Goal: Task Accomplishment & Management: Complete application form

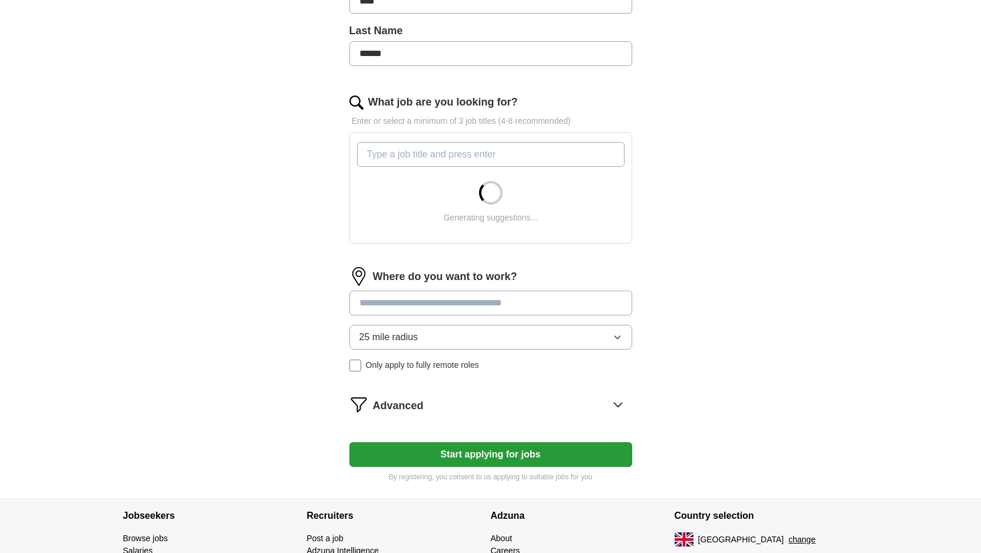
scroll to position [303, 0]
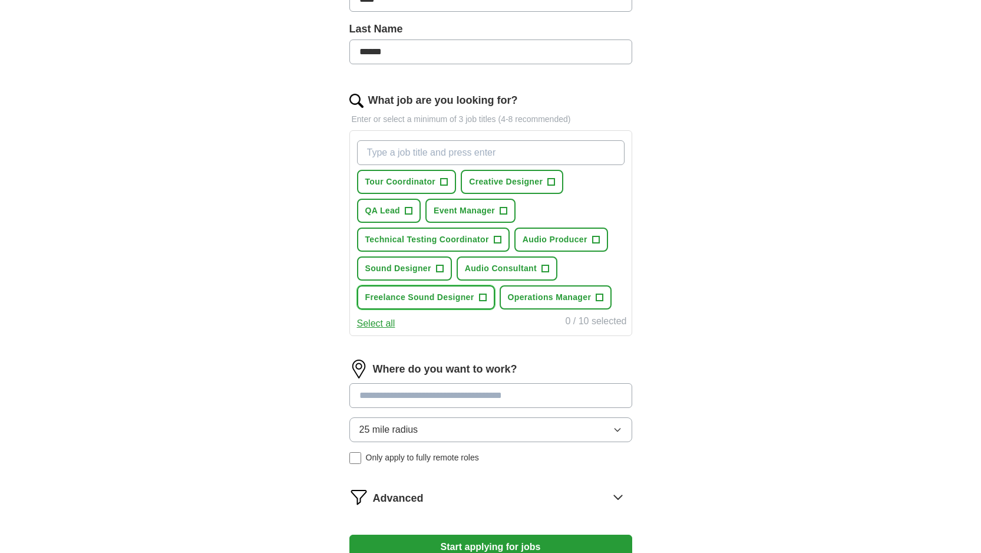
click at [483, 299] on span "+" at bounding box center [482, 297] width 7 height 9
click at [547, 267] on span "+" at bounding box center [544, 268] width 7 height 9
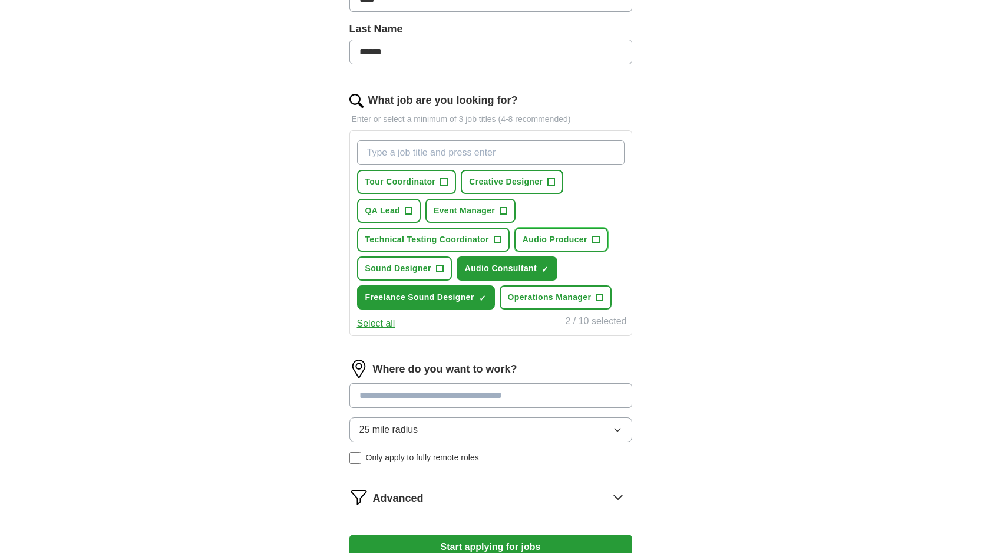
click at [588, 243] on button "Audio Producer +" at bounding box center [561, 239] width 94 height 24
click at [440, 268] on span "+" at bounding box center [439, 268] width 7 height 9
click at [546, 184] on button "Creative Designer +" at bounding box center [512, 182] width 102 height 24
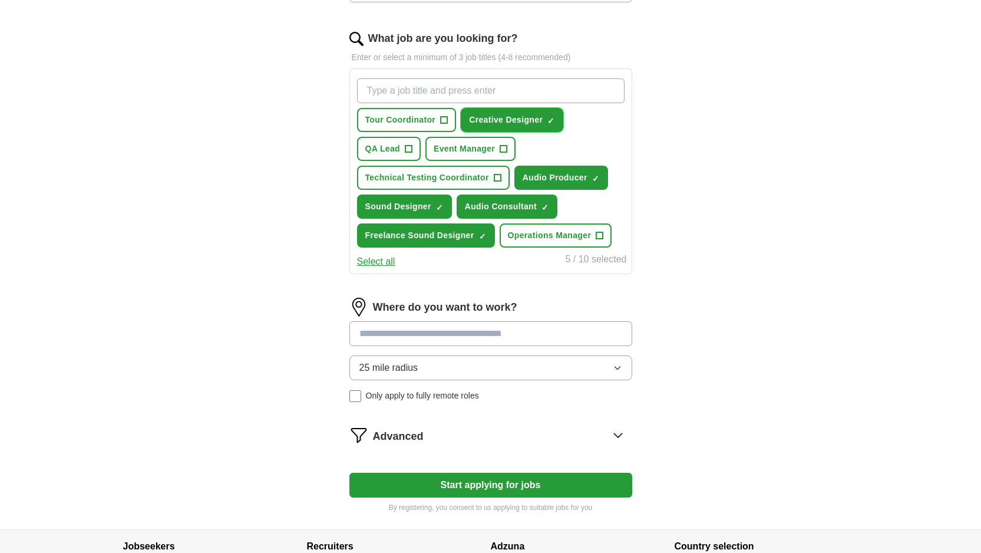
scroll to position [414, 0]
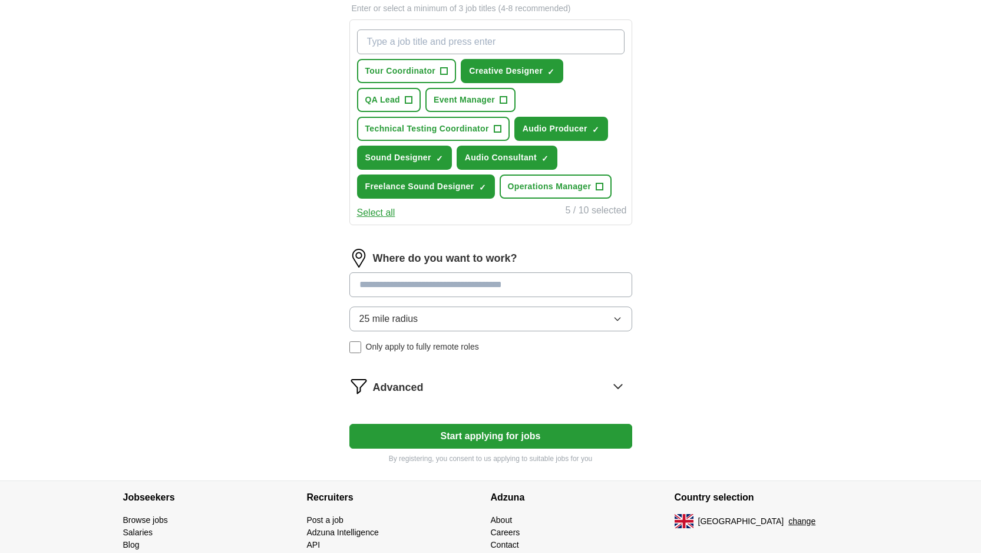
click at [462, 283] on input at bounding box center [490, 284] width 283 height 25
type input "**"
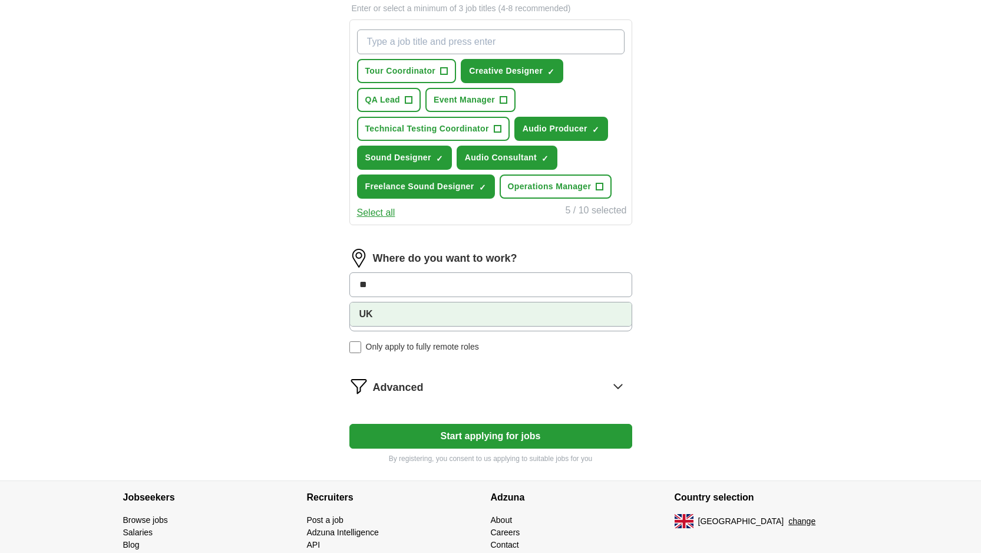
click at [365, 309] on strong "UK" at bounding box center [366, 314] width 14 height 10
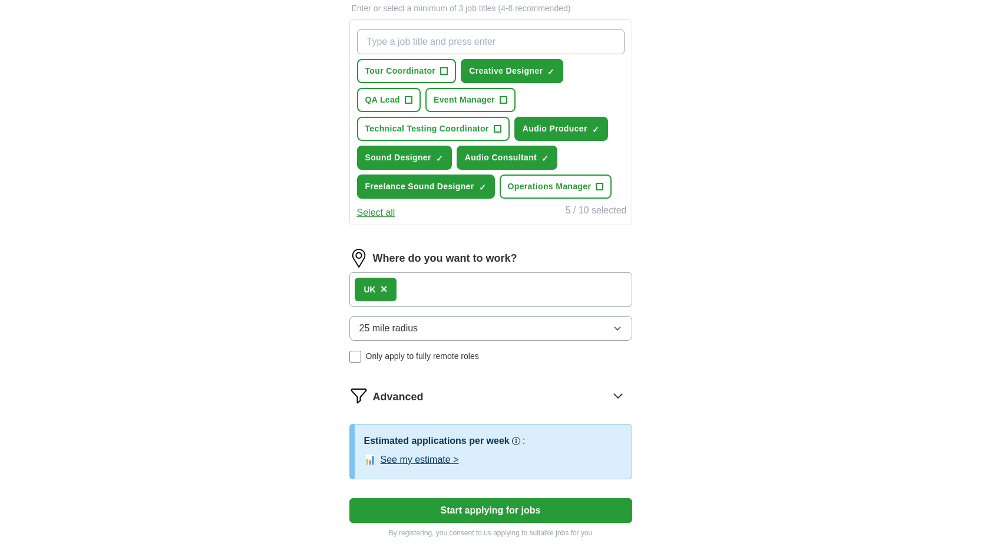
click at [307, 307] on div "Let ApplyIQ do the hard work of searching and applying for jobs. Just tell us w…" at bounding box center [490, 121] width 377 height 866
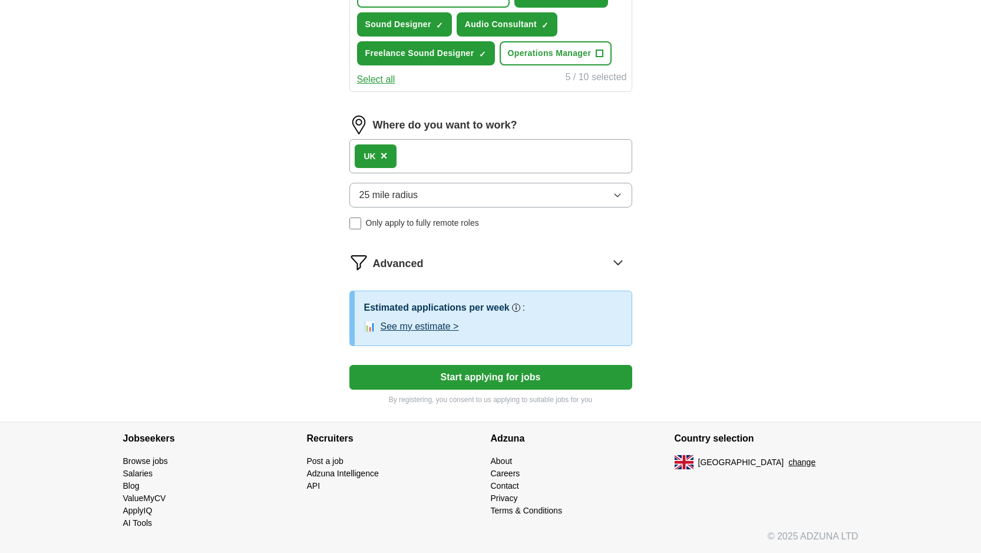
click at [417, 378] on button "Start applying for jobs" at bounding box center [490, 377] width 283 height 25
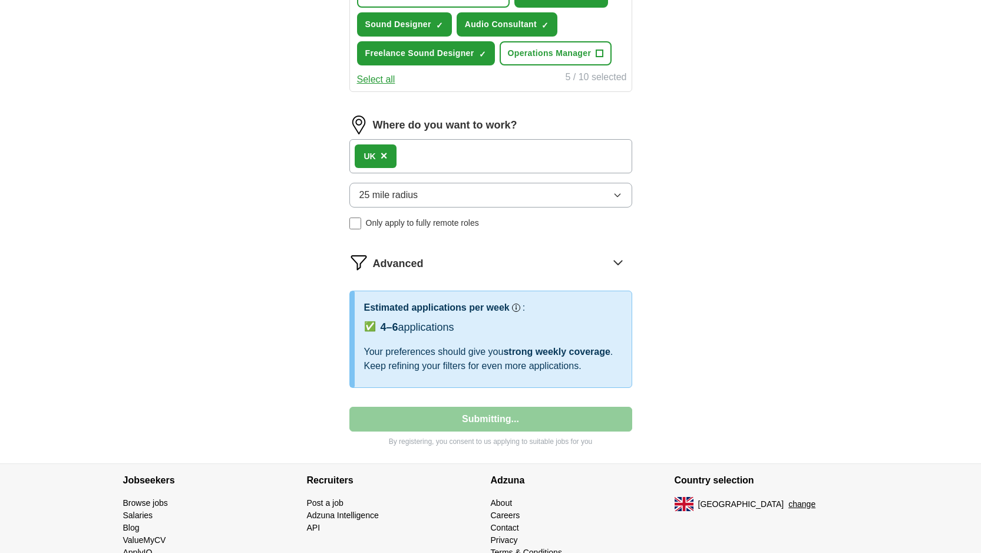
select select "**"
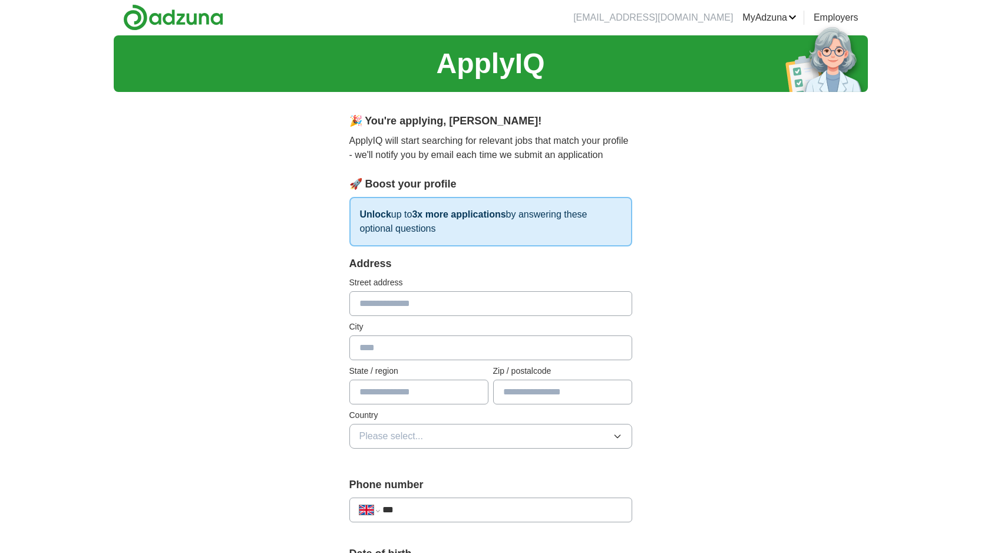
scroll to position [0, 0]
click at [379, 307] on input "text" at bounding box center [490, 304] width 283 height 25
type input "**********"
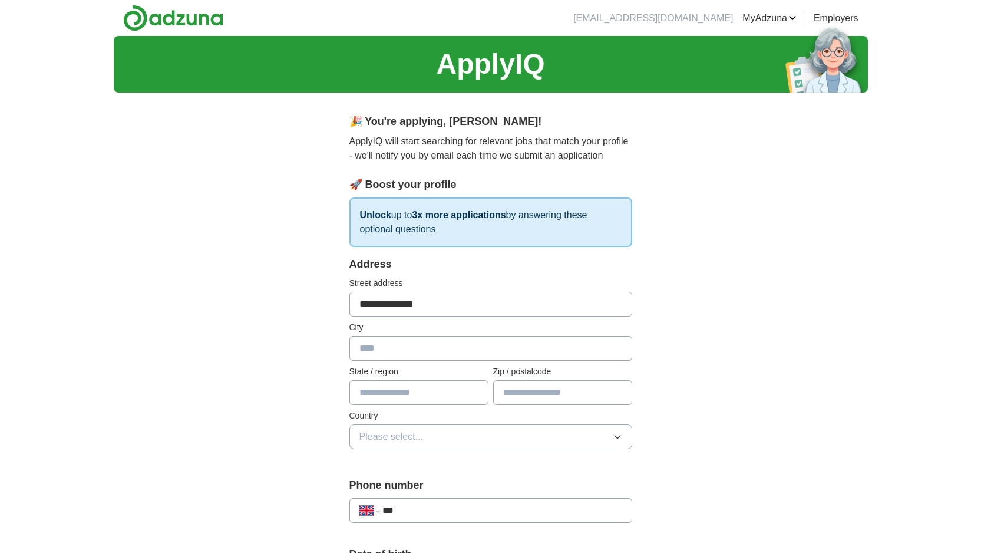
type input "**********"
type input "*******"
click at [269, 329] on div "**********" at bounding box center [491, 564] width 754 height 1057
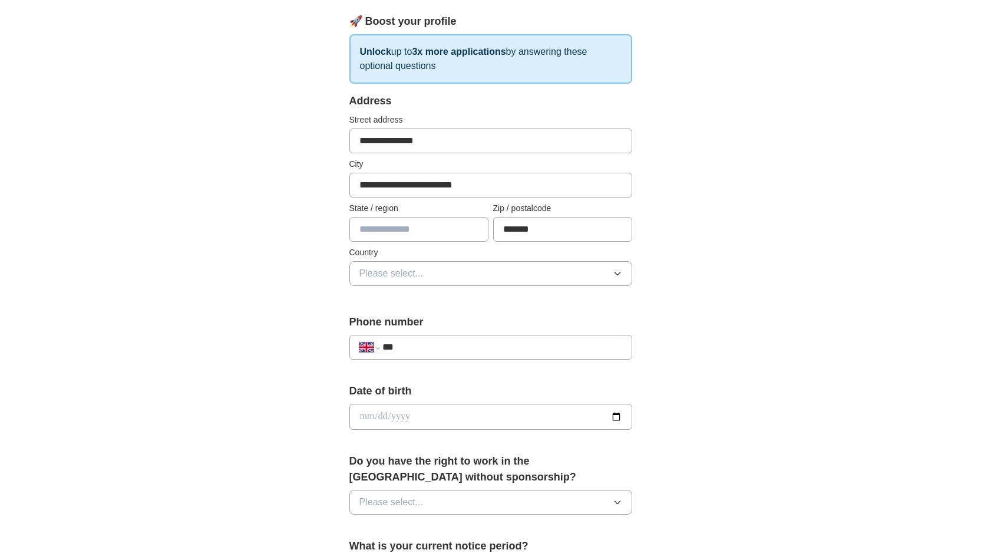
scroll to position [167, 0]
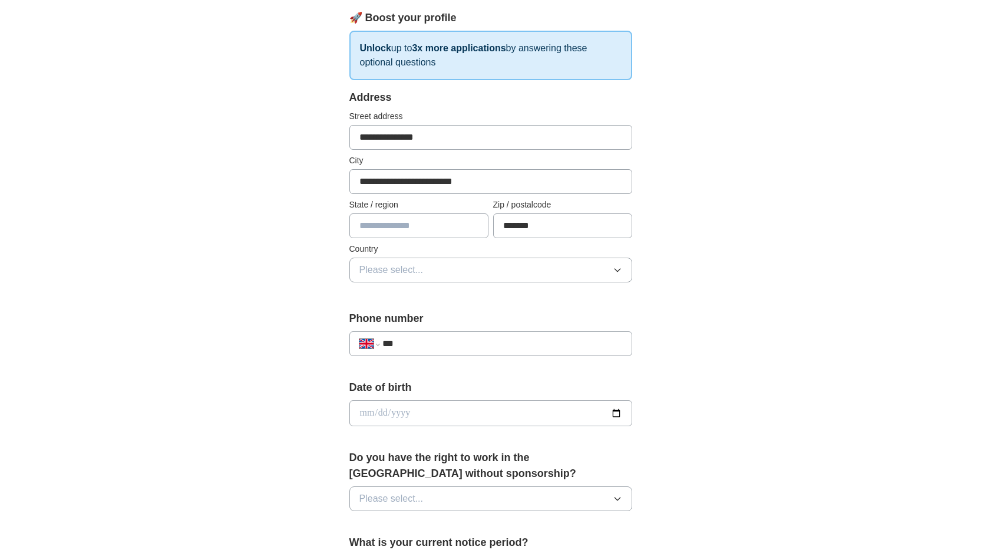
click at [429, 347] on input "***" at bounding box center [501, 343] width 239 height 14
type input "**********"
click at [431, 406] on input "date" at bounding box center [490, 413] width 283 height 26
type input "**********"
click at [297, 425] on div "**********" at bounding box center [491, 397] width 754 height 1057
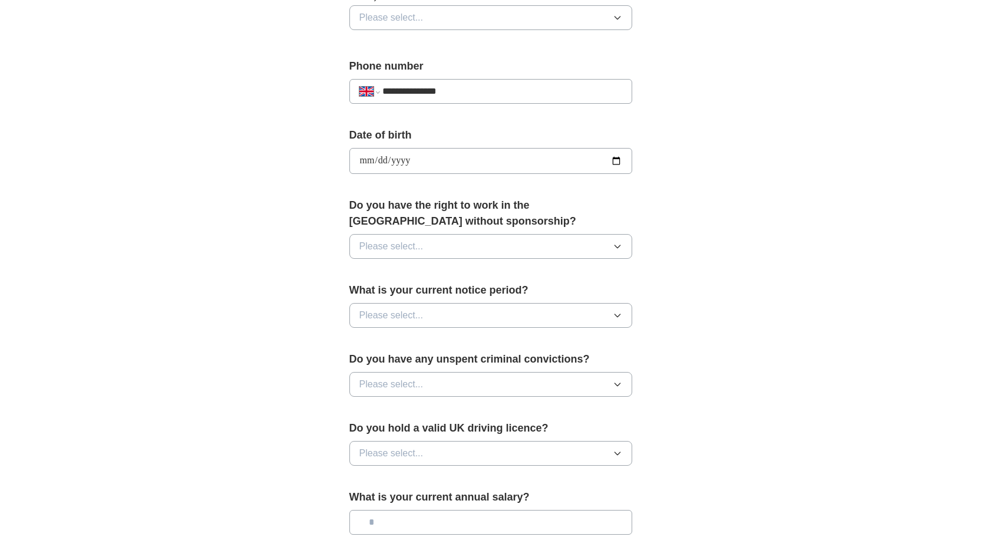
scroll to position [420, 0]
click at [460, 230] on div "Do you have the right to work in the UK without sponsorship? Please select..." at bounding box center [490, 231] width 283 height 71
click at [458, 240] on button "Please select..." at bounding box center [490, 245] width 283 height 25
click at [414, 267] on div "Yes" at bounding box center [490, 272] width 263 height 14
click at [445, 313] on button "Please select..." at bounding box center [490, 314] width 283 height 25
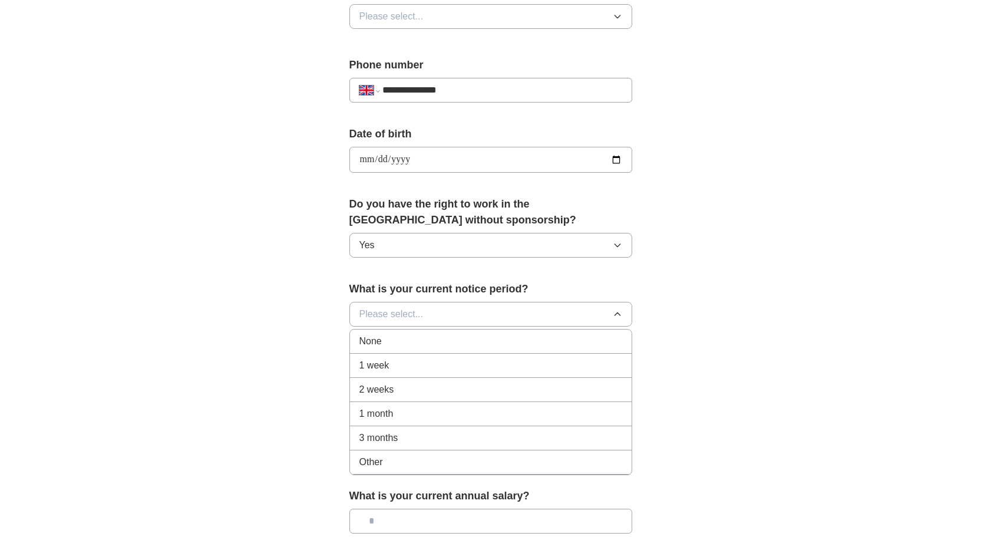
click at [416, 343] on div "None" at bounding box center [490, 341] width 263 height 14
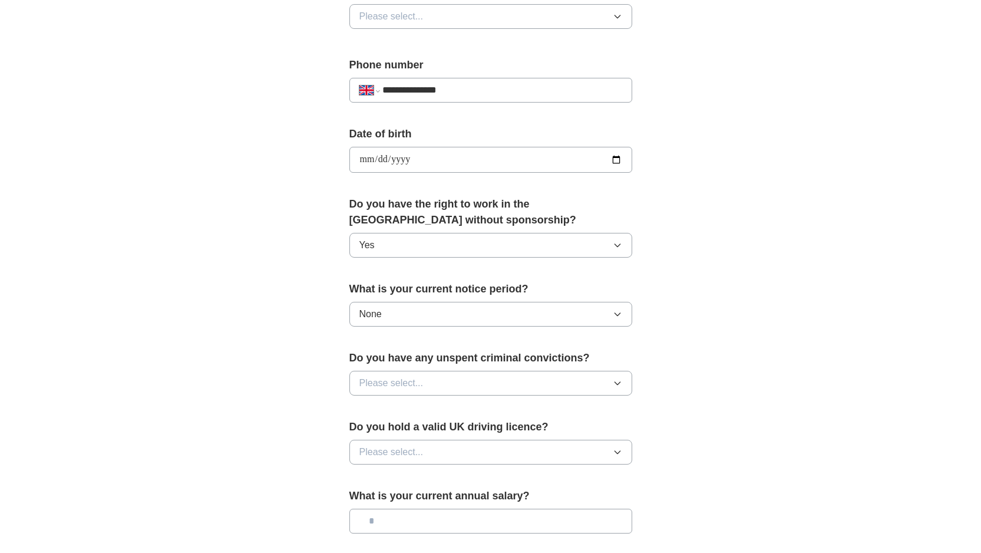
click at [469, 380] on button "Please select..." at bounding box center [490, 383] width 283 height 25
click at [446, 429] on div "No" at bounding box center [490, 434] width 263 height 14
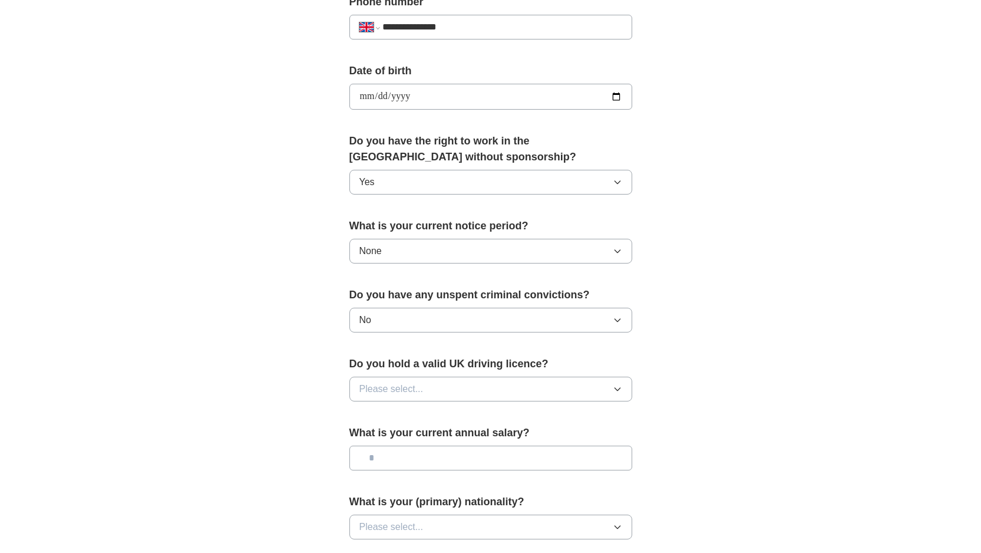
scroll to position [519, 0]
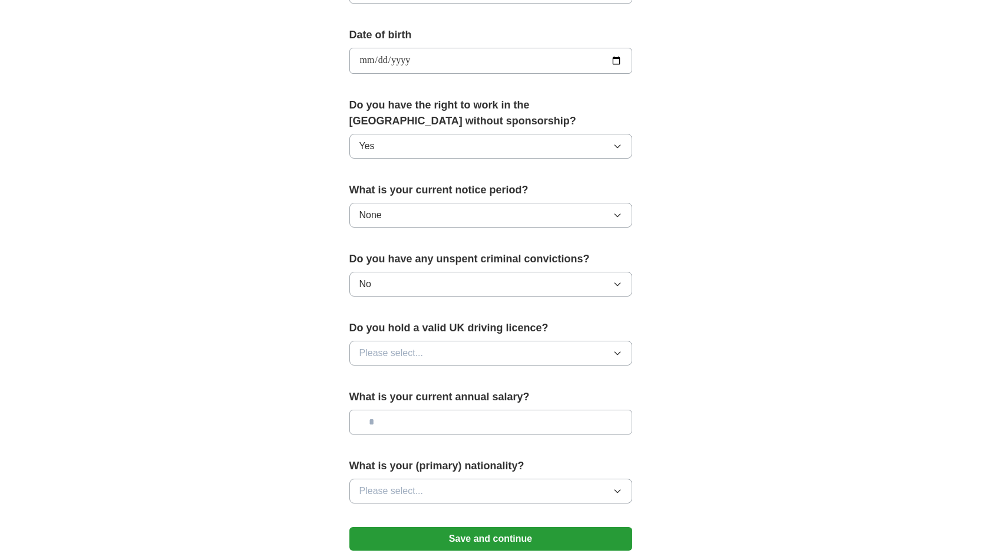
click at [461, 353] on button "Please select..." at bounding box center [490, 352] width 283 height 25
click at [442, 373] on div "Yes" at bounding box center [490, 380] width 263 height 14
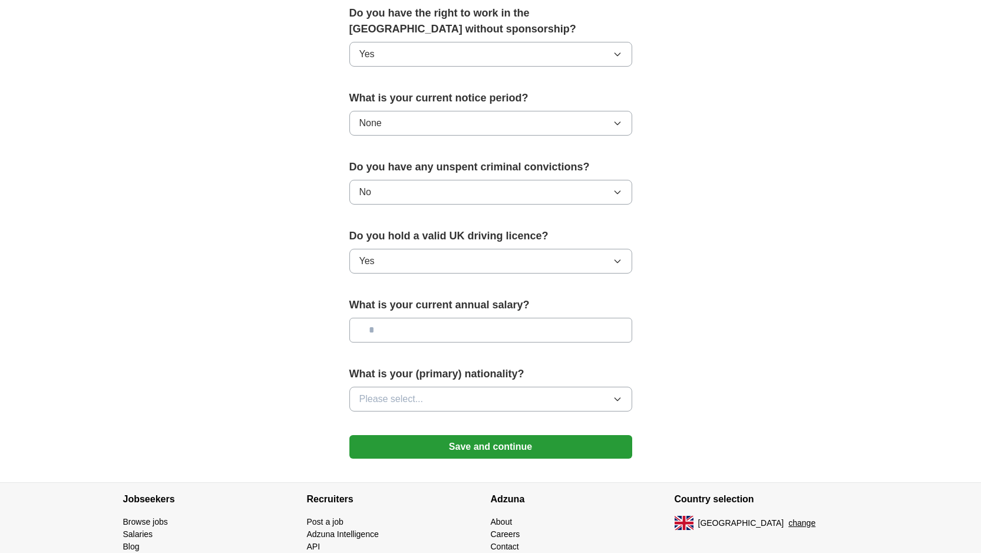
scroll to position [672, 0]
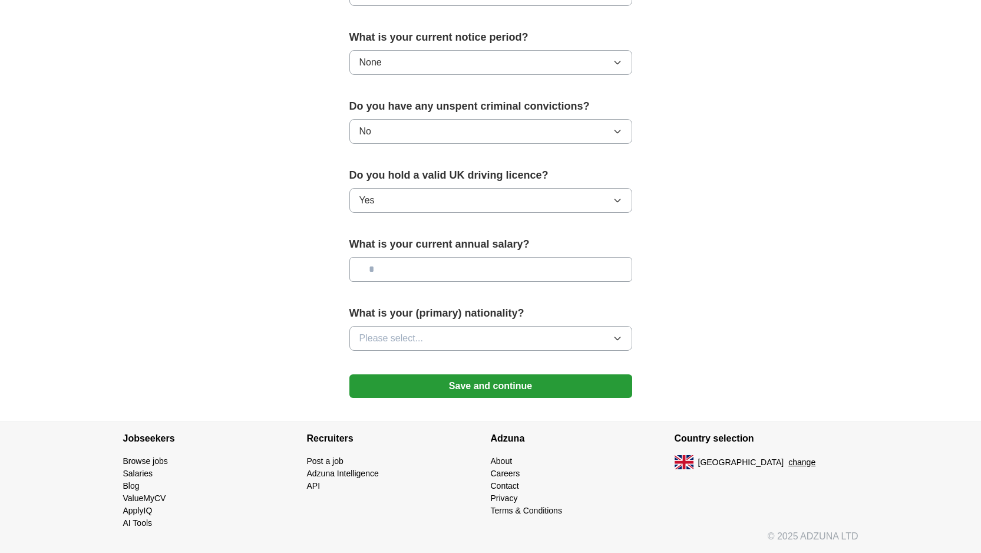
click at [435, 269] on input "text" at bounding box center [490, 269] width 283 height 25
type input "**"
click at [408, 335] on span "Please select..." at bounding box center [391, 338] width 64 height 14
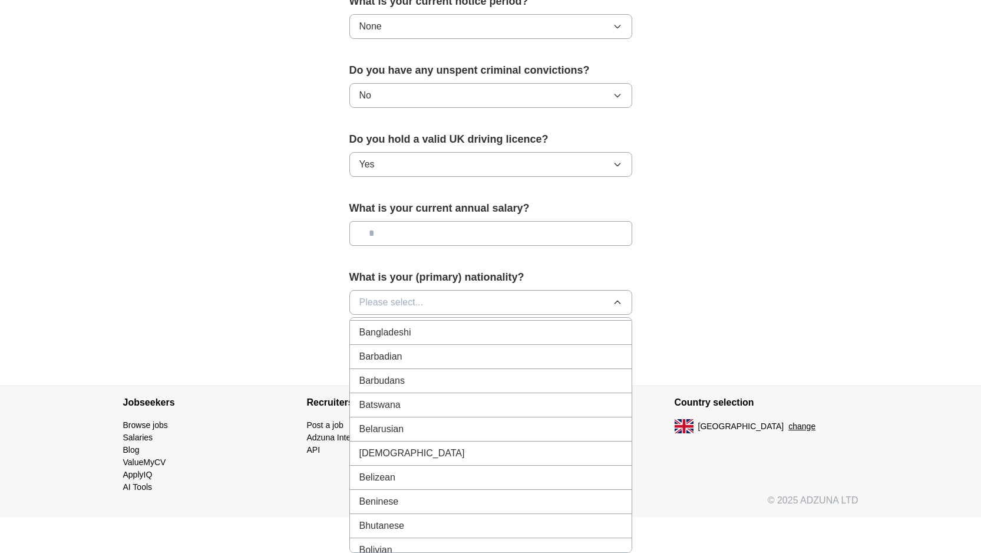
scroll to position [338, 0]
click at [408, 297] on span "Please select..." at bounding box center [391, 302] width 64 height 14
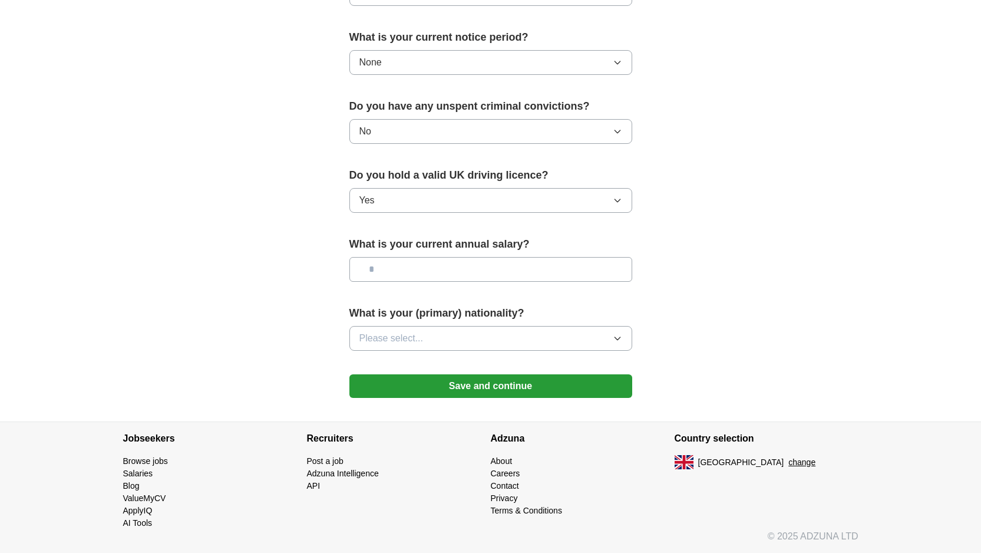
scroll to position [672, 0]
click at [416, 333] on span "Please select..." at bounding box center [391, 338] width 64 height 14
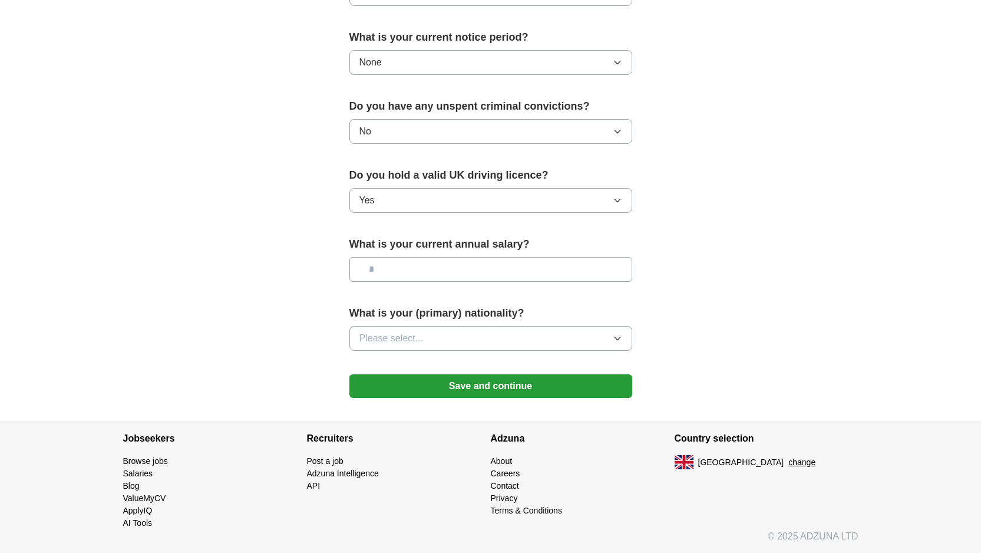
click at [533, 386] on button "Save and continue" at bounding box center [490, 386] width 283 height 24
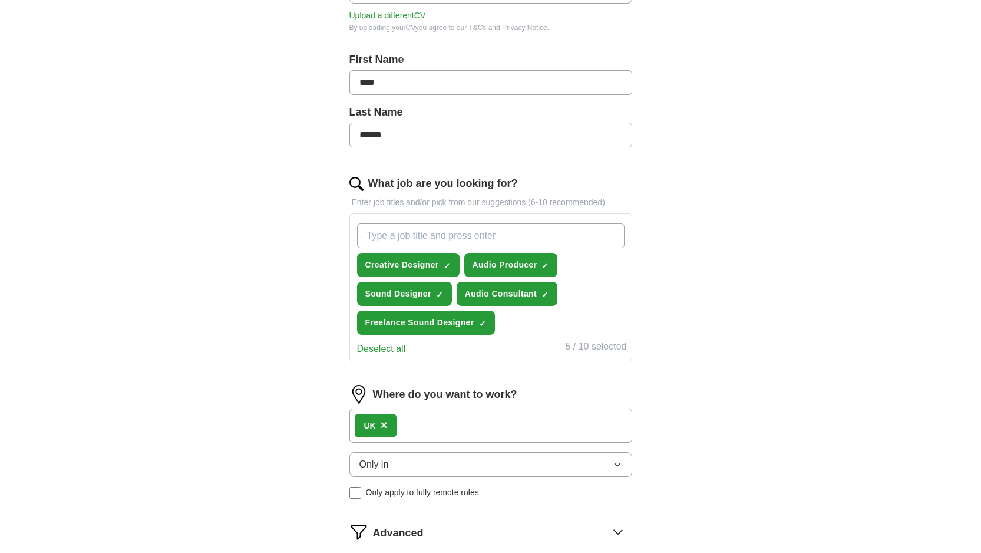
scroll to position [223, 0]
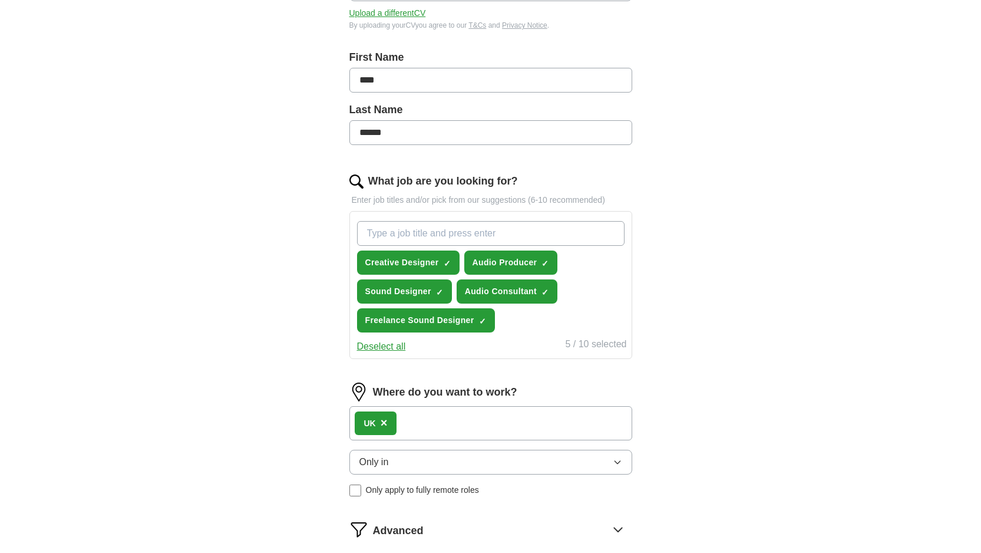
click at [429, 237] on input "What job are you looking for?" at bounding box center [490, 233] width 267 height 25
type input "driving"
click at [408, 424] on div "UK ×" at bounding box center [490, 423] width 283 height 34
click at [426, 420] on div "UK ×" at bounding box center [490, 423] width 283 height 34
click at [391, 427] on div "UK ×" at bounding box center [376, 423] width 42 height 24
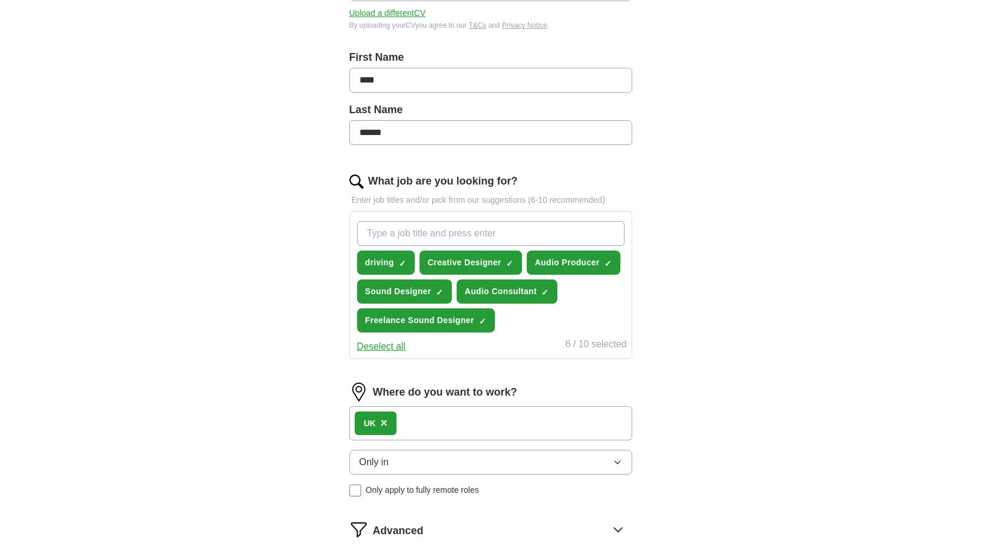
click at [384, 425] on span "×" at bounding box center [384, 422] width 7 height 13
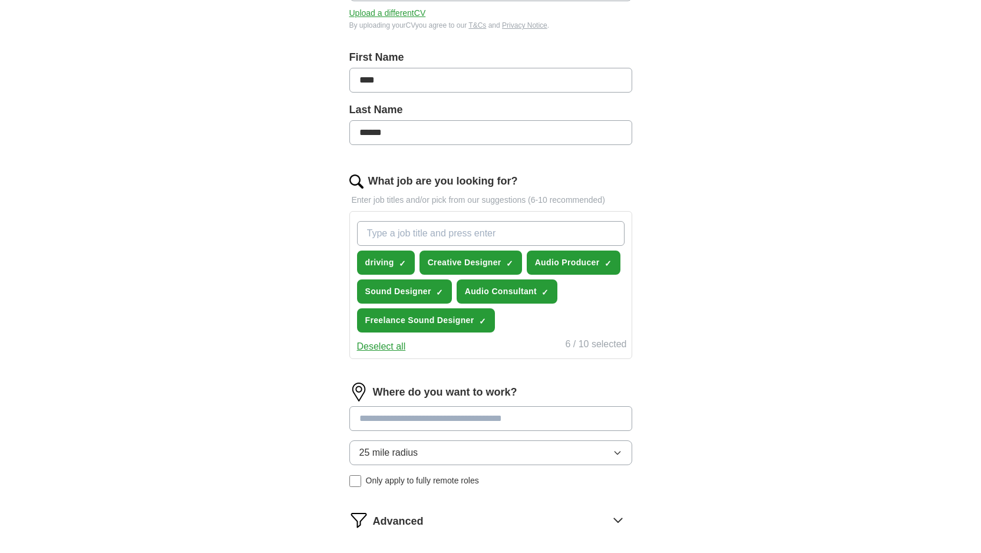
click at [384, 425] on input at bounding box center [490, 418] width 283 height 25
type input "*"
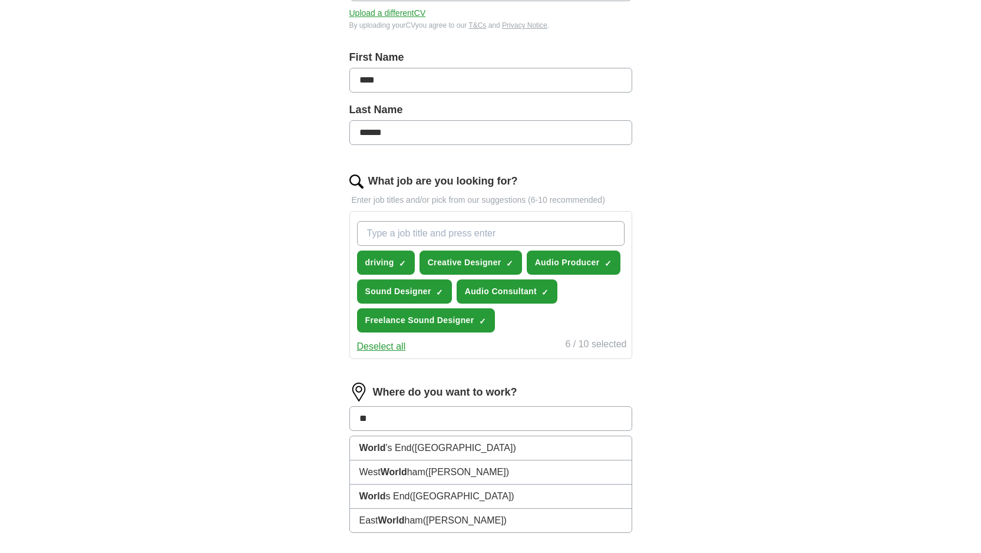
type input "*"
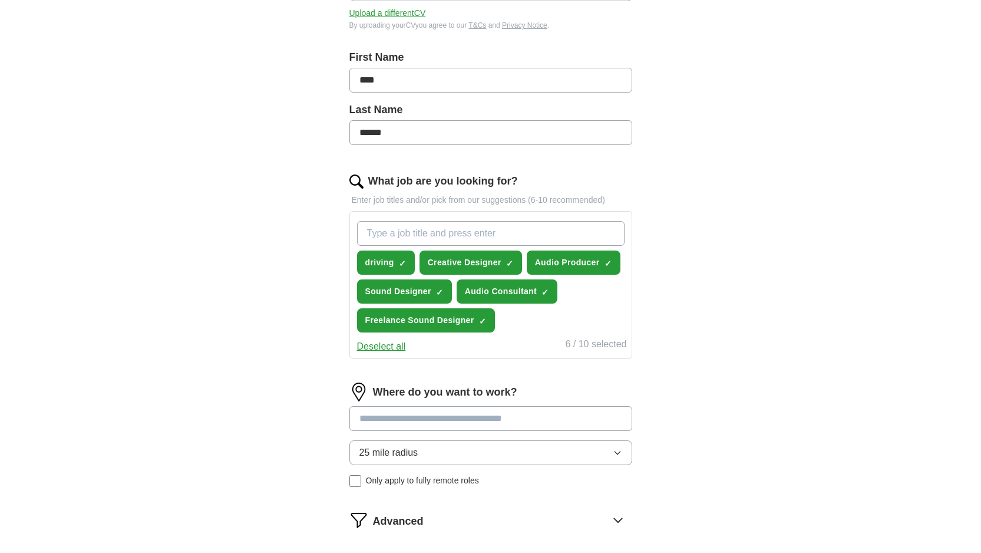
click at [396, 454] on button "25 mile radius" at bounding box center [490, 452] width 283 height 25
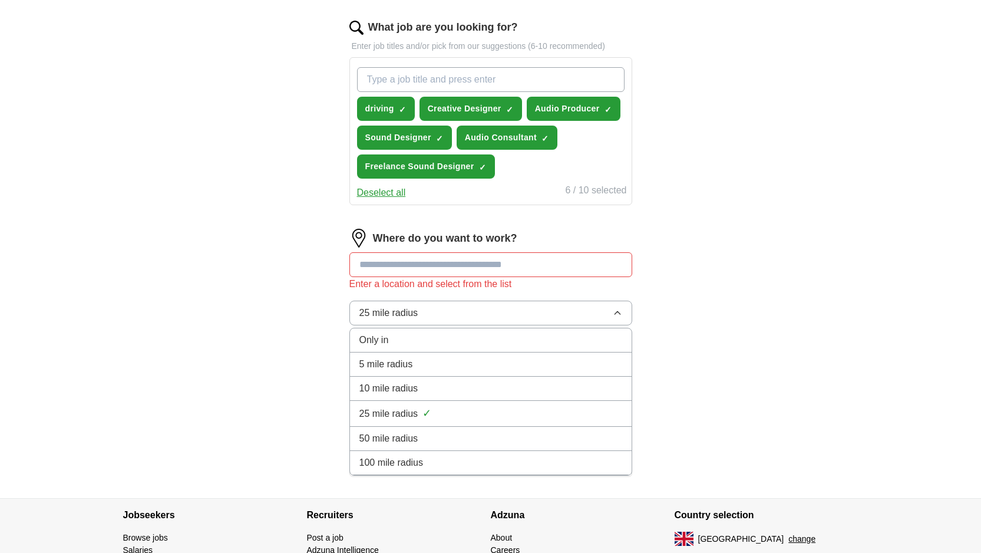
scroll to position [453, 0]
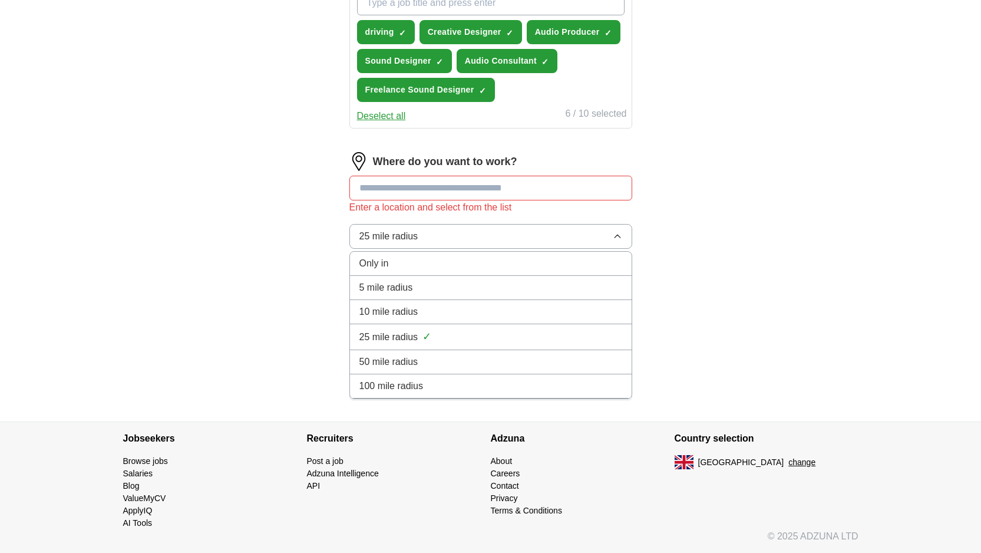
click at [410, 386] on span "100 mile radius" at bounding box center [391, 386] width 64 height 14
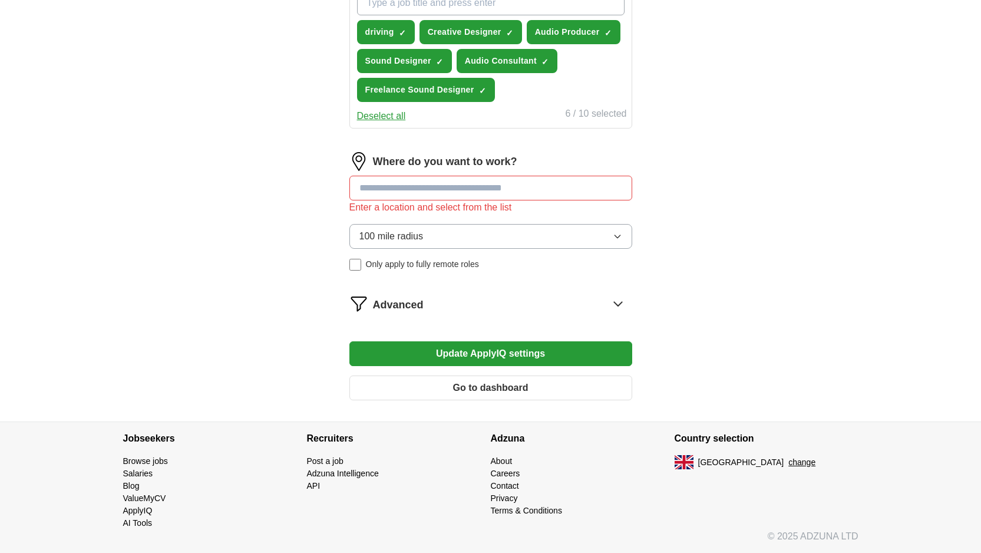
click at [382, 192] on input at bounding box center [490, 188] width 283 height 25
type input "*"
click at [211, 264] on div "ApplyIQ Let ApplyIQ do the hard work of searching and applying for jobs. Just t…" at bounding box center [491, 2] width 754 height 838
click at [477, 358] on button "Update ApplyIQ settings" at bounding box center [490, 353] width 283 height 25
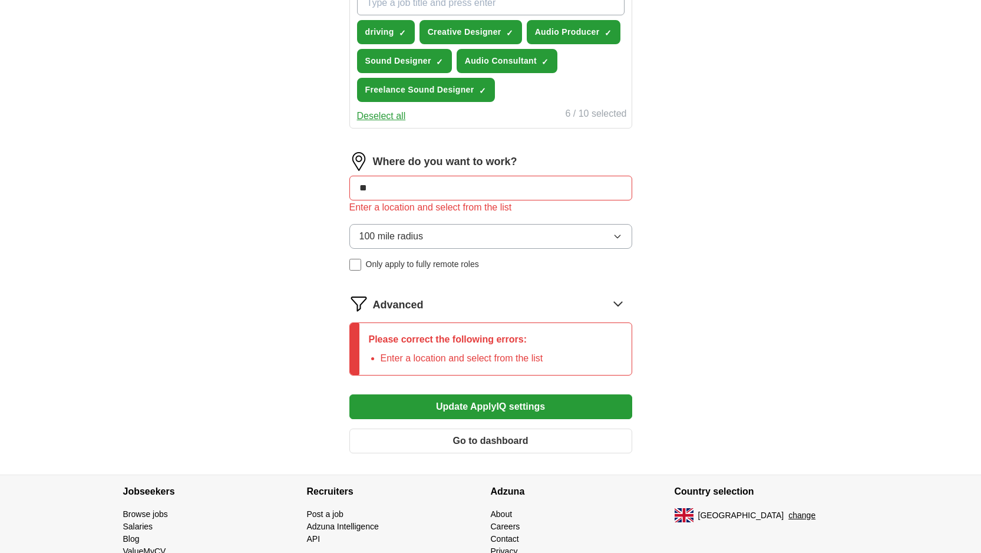
click at [401, 164] on label "Where do you want to work?" at bounding box center [445, 162] width 144 height 16
click at [391, 188] on input "**" at bounding box center [490, 188] width 283 height 25
type input "*"
click at [328, 219] on div "Let ApplyIQ do the hard work of searching and applying for jobs. Just tell us w…" at bounding box center [490, 61] width 377 height 825
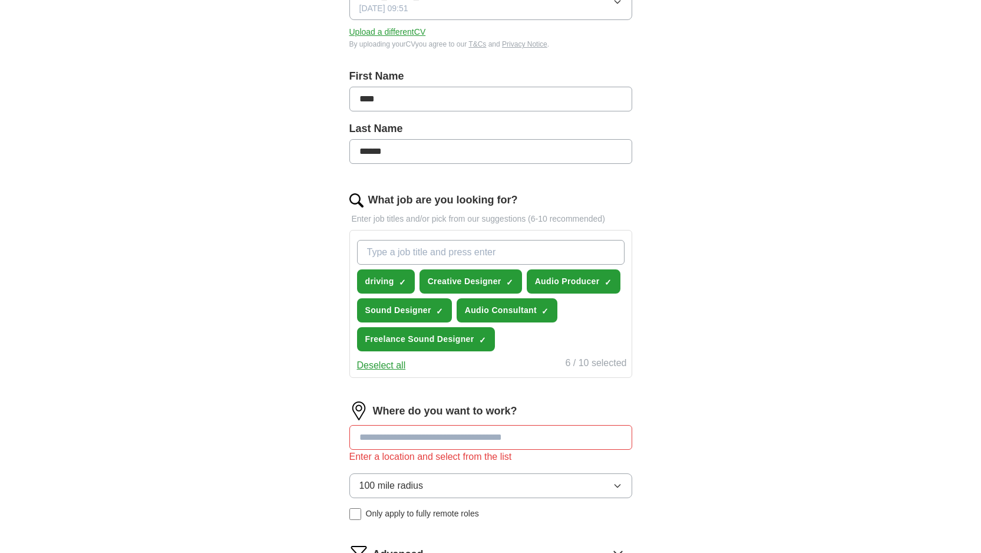
scroll to position [506, 0]
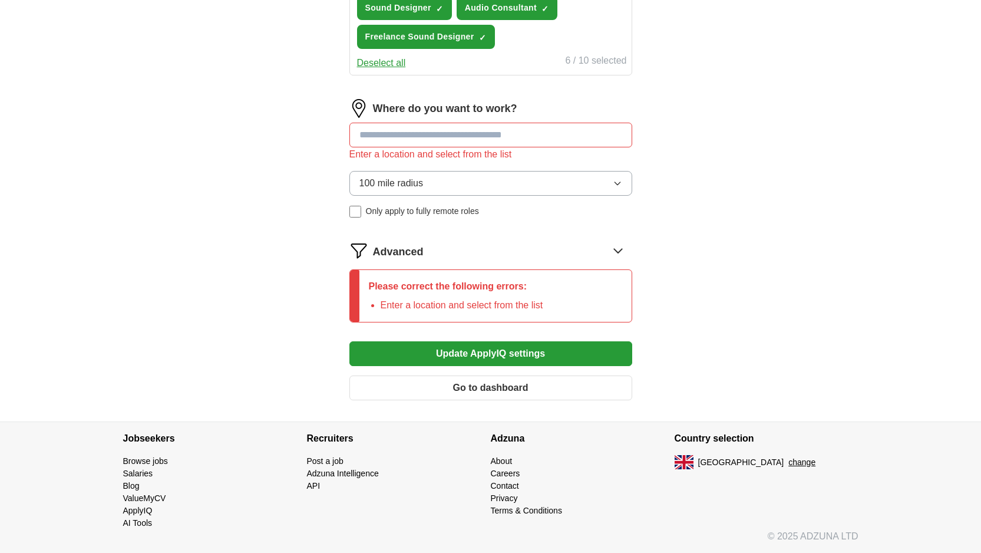
click at [431, 386] on button "Go to dashboard" at bounding box center [490, 387] width 283 height 25
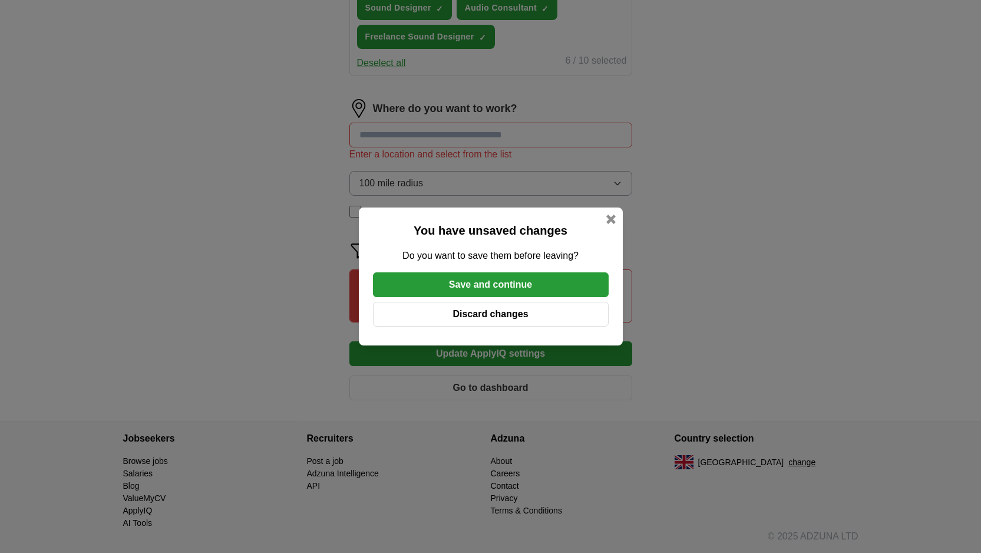
click at [495, 316] on button "Discard changes" at bounding box center [491, 314] width 236 height 25
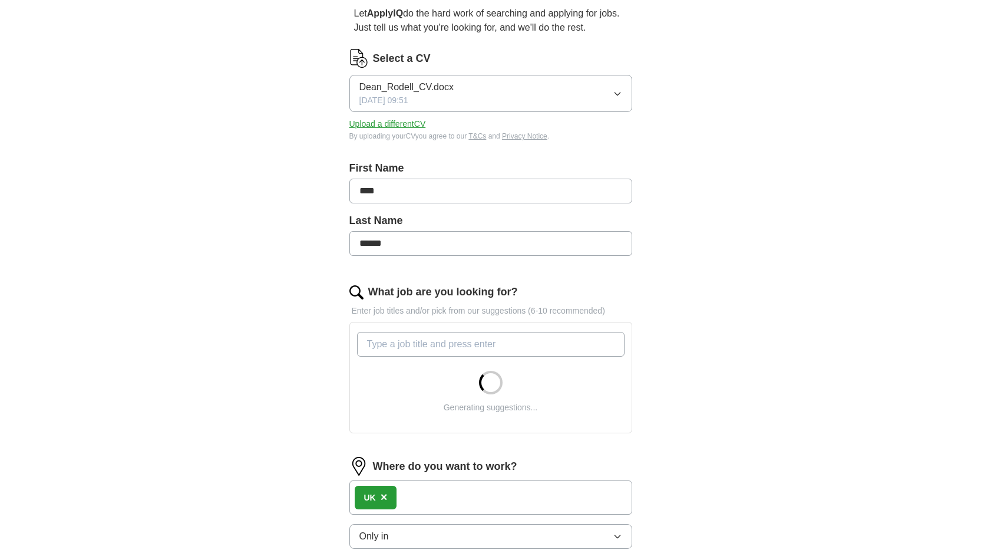
scroll to position [114, 0]
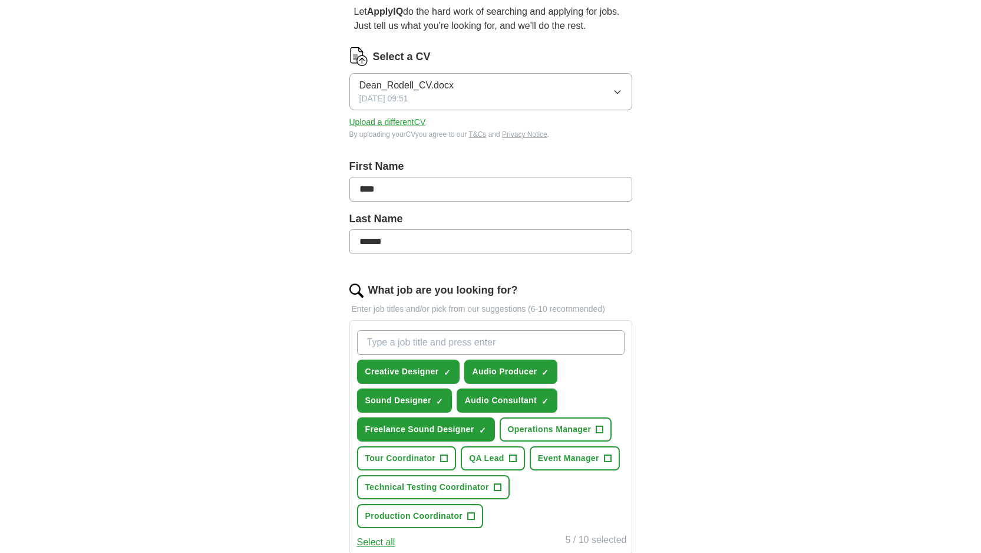
click at [441, 347] on input "What job are you looking for?" at bounding box center [490, 342] width 267 height 25
type input "S"
type input "Team Lead"
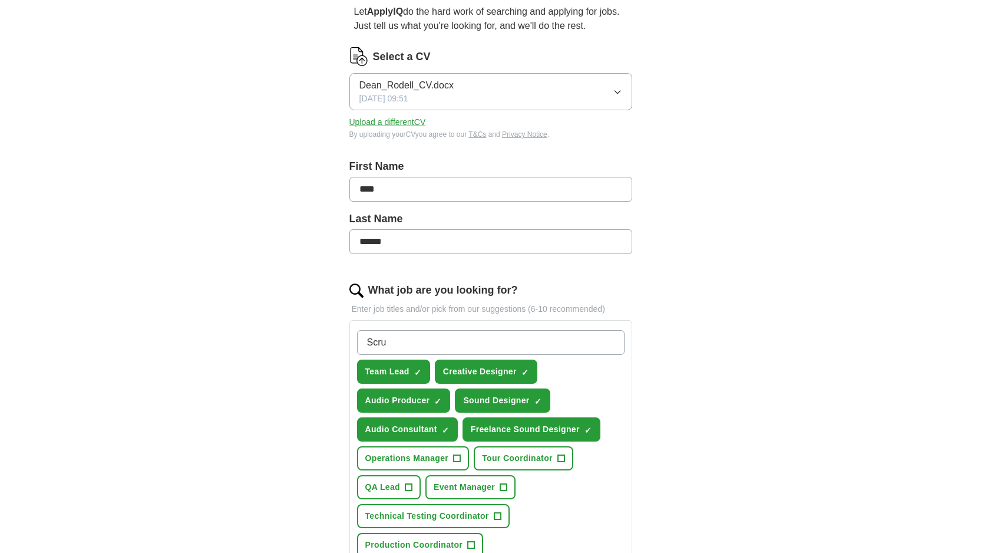
type input "Scrum"
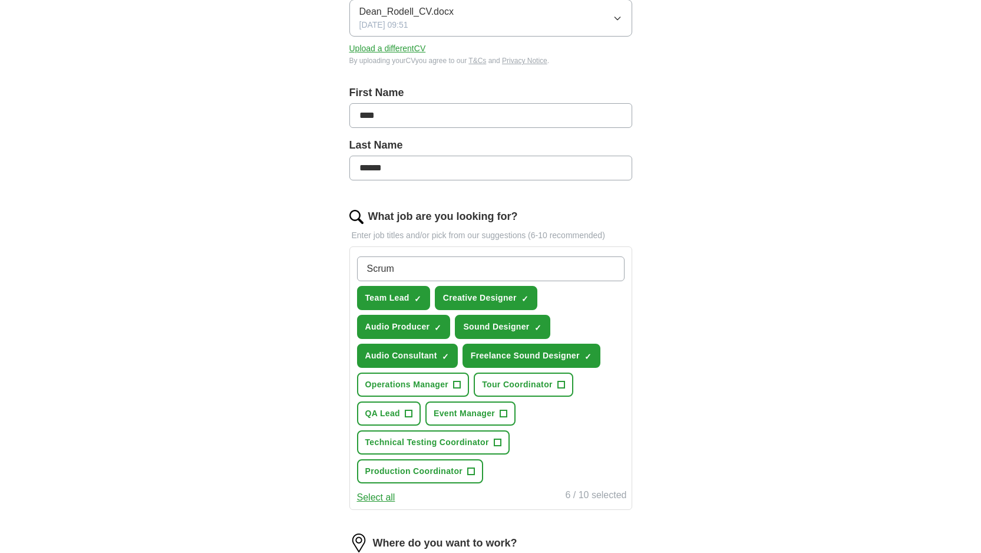
scroll to position [188, 0]
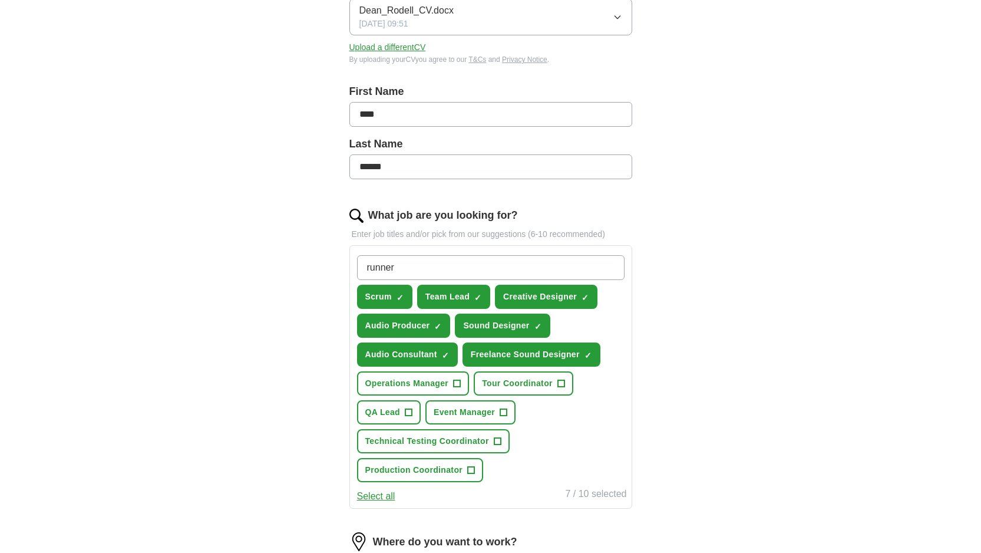
type input "runner"
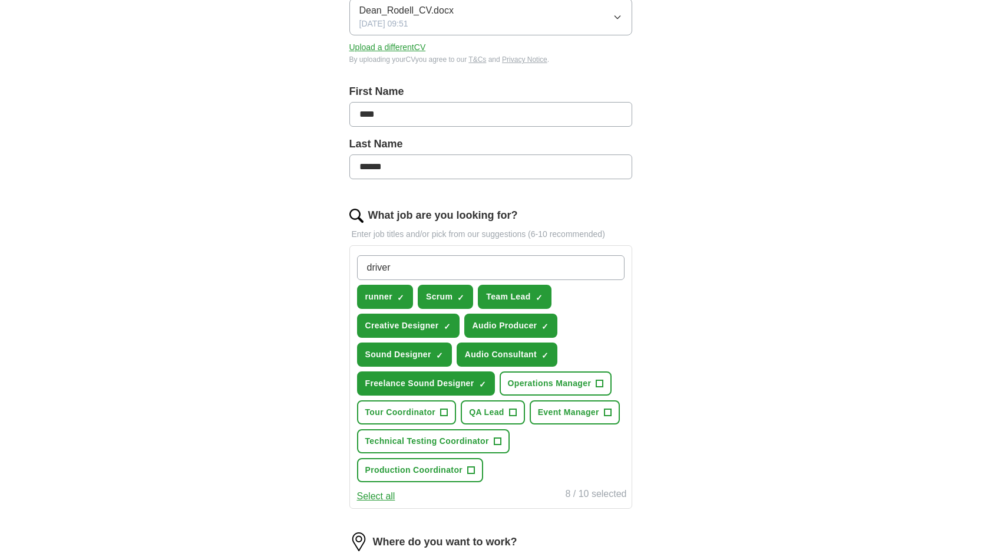
type input "driver"
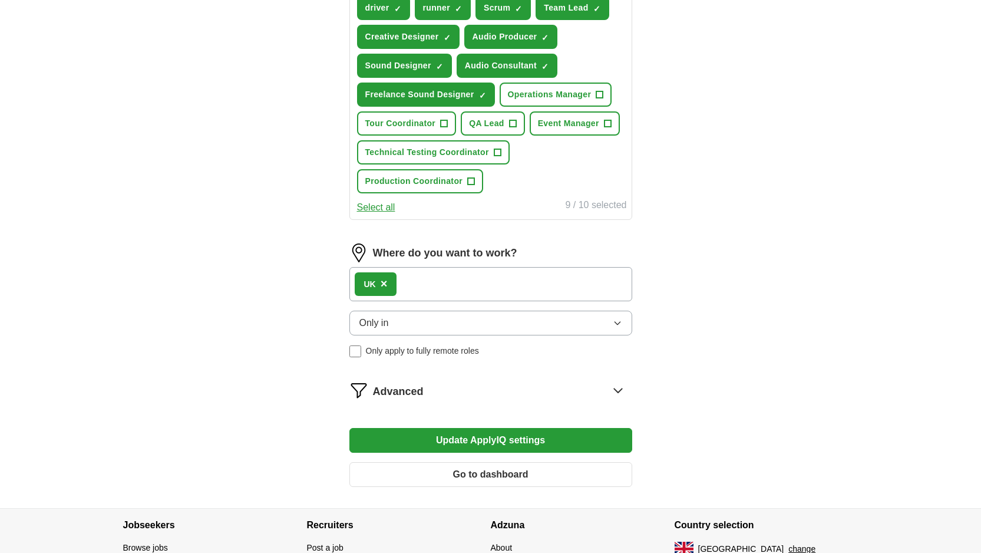
scroll to position [564, 0]
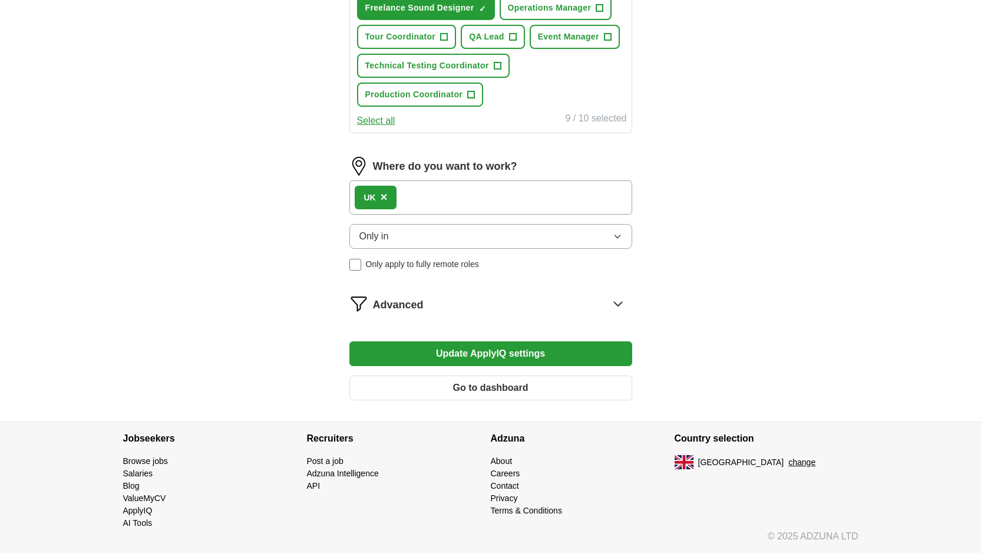
click at [468, 357] on button "Update ApplyIQ settings" at bounding box center [490, 353] width 283 height 25
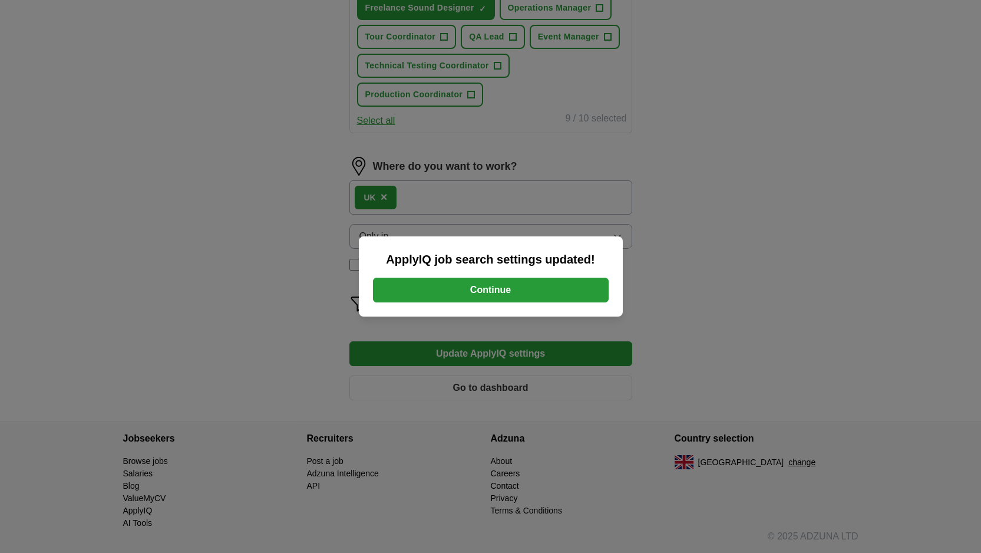
click at [474, 283] on button "Continue" at bounding box center [491, 289] width 236 height 25
